Goal: Information Seeking & Learning: Learn about a topic

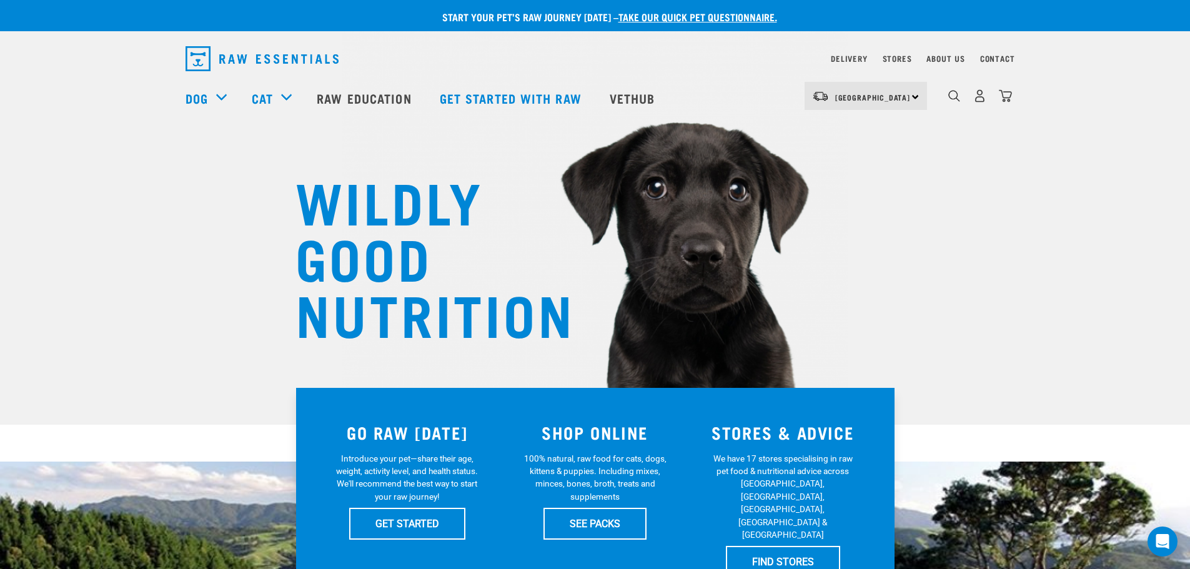
click at [963, 102] on div "4" at bounding box center [980, 96] width 64 height 28
click at [958, 102] on img "dropdown navigation" at bounding box center [954, 96] width 12 height 12
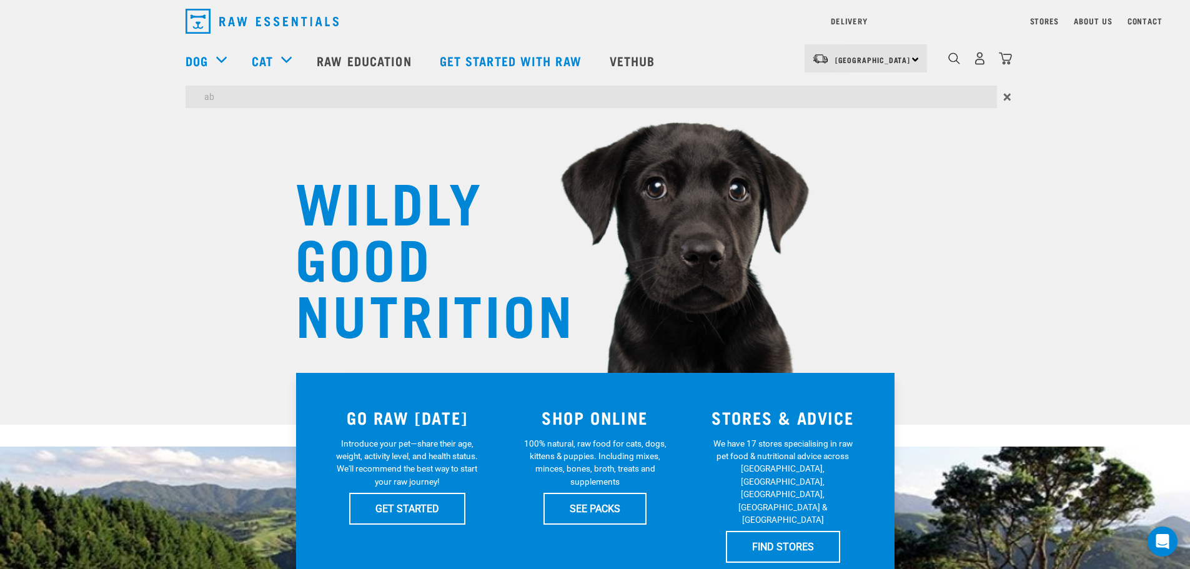
type input "a"
type input "herbal ab"
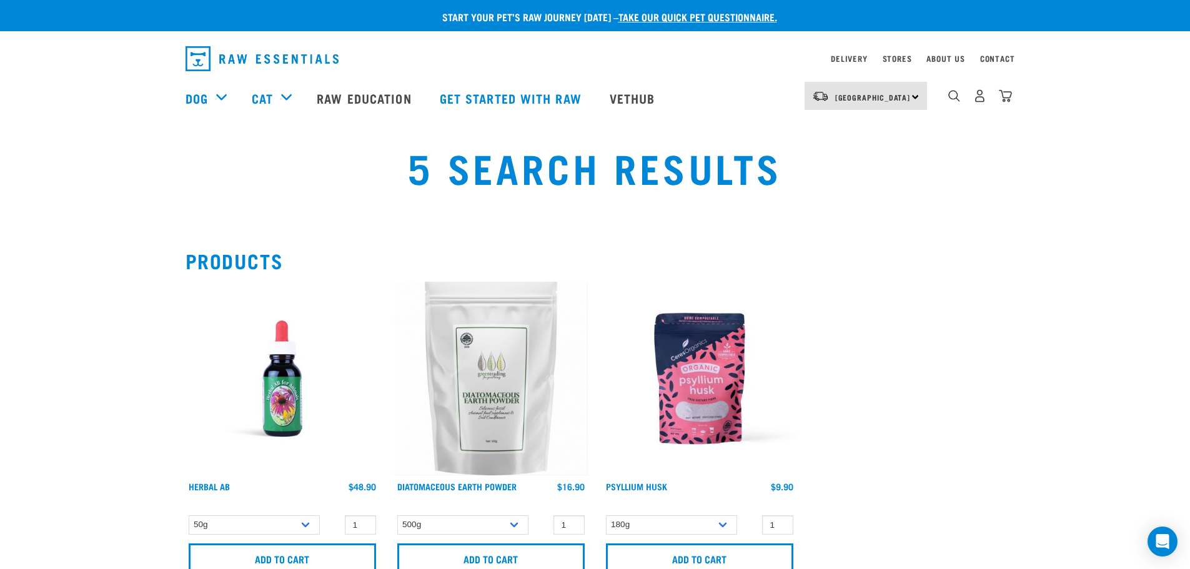
click at [274, 379] on img at bounding box center [283, 379] width 194 height 194
